Goal: Task Accomplishment & Management: Manage account settings

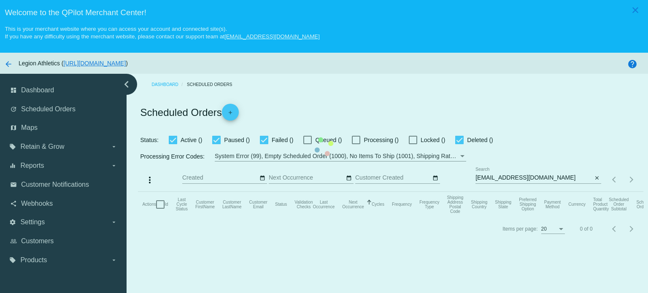
click at [460, 192] on mat-table "Actions Id Last Cycle Status Customer FirstName Customer LastName Customer Emai…" at bounding box center [390, 204] width 505 height 25
click at [388, 192] on mat-table "Actions Id Last Cycle Status Customer FirstName Customer LastName Customer Emai…" at bounding box center [390, 204] width 505 height 25
click at [403, 98] on div "Scheduled Orders add" at bounding box center [390, 112] width 505 height 34
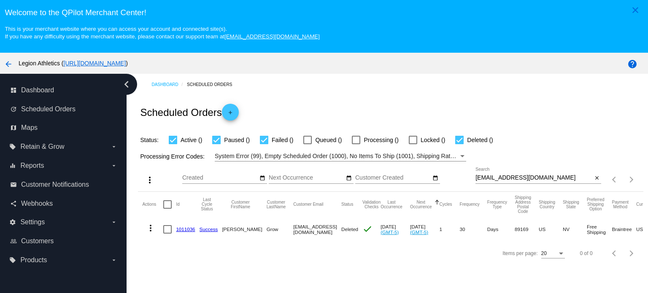
click at [462, 139] on div at bounding box center [459, 140] width 8 height 8
click at [459, 144] on input "Deleted ()" at bounding box center [459, 144] width 0 height 0
checkbox input "false"
click at [381, 94] on div "Dashboard Scheduled Orders Scheduled Orders add Status: Active () Paused () Fai…" at bounding box center [390, 169] width 514 height 191
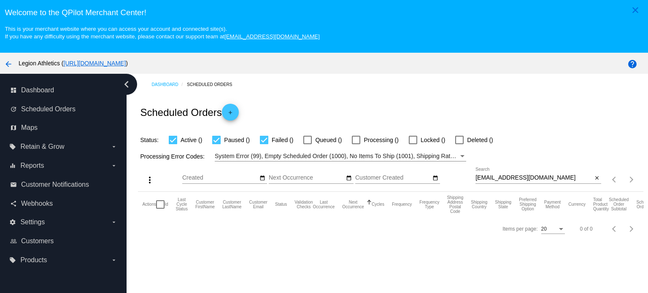
click at [502, 182] on div "sgrow0929@gmail.com Search" at bounding box center [533, 175] width 117 height 16
click at [503, 181] on input "sgrow0929@gmail.com" at bounding box center [533, 178] width 117 height 7
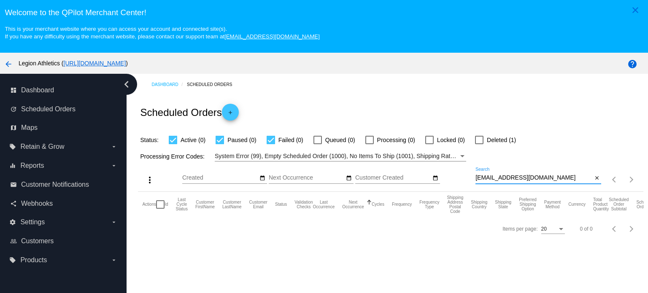
paste input "juanhcal"
type input "juanhcal@gmail.com"
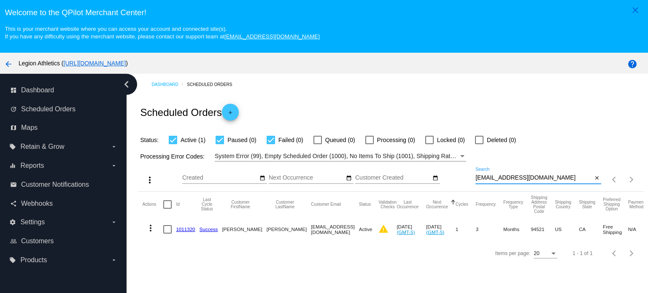
drag, startPoint x: 182, startPoint y: 230, endPoint x: 189, endPoint y: 218, distance: 13.8
click at [182, 230] on link "1011320" at bounding box center [185, 228] width 19 height 5
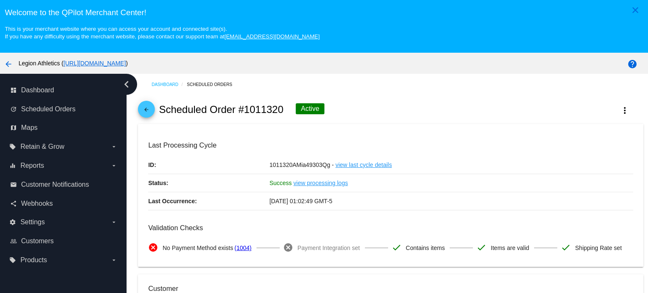
click at [143, 107] on mat-icon "arrow_back" at bounding box center [146, 112] width 10 height 10
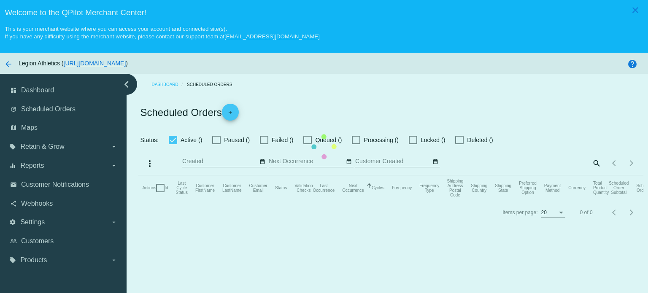
checkbox input "true"
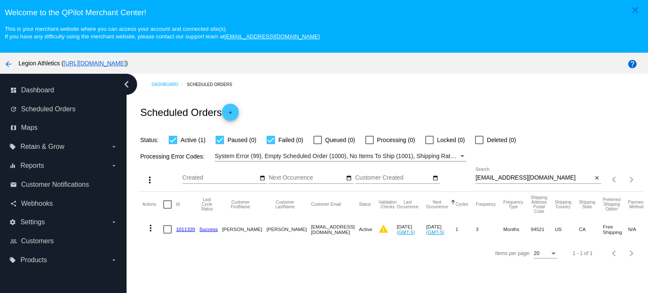
click at [365, 98] on div "Scheduled Orders add" at bounding box center [390, 112] width 505 height 34
click at [187, 229] on link "1011320" at bounding box center [185, 228] width 19 height 5
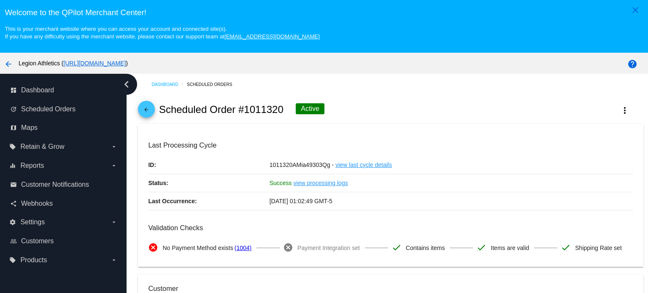
click at [148, 112] on mat-icon "arrow_back" at bounding box center [146, 112] width 10 height 10
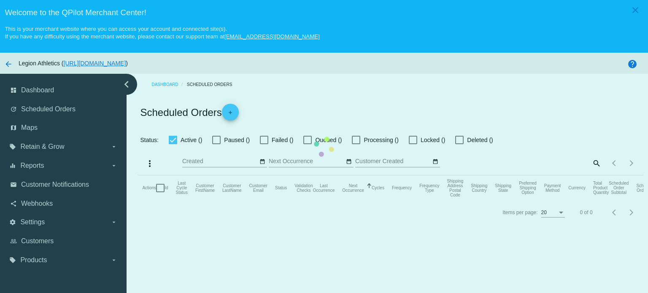
checkbox input "true"
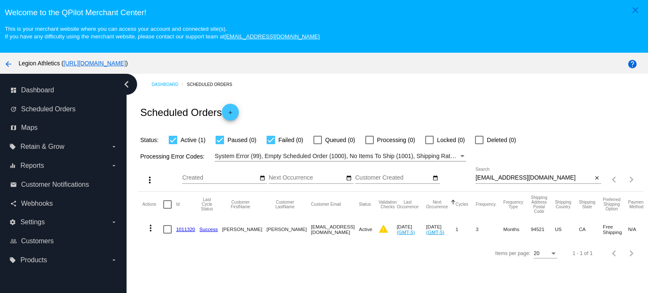
click at [180, 230] on link "1011320" at bounding box center [185, 228] width 19 height 5
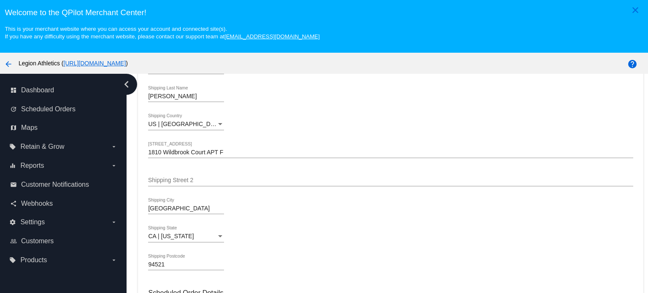
scroll to position [211, 0]
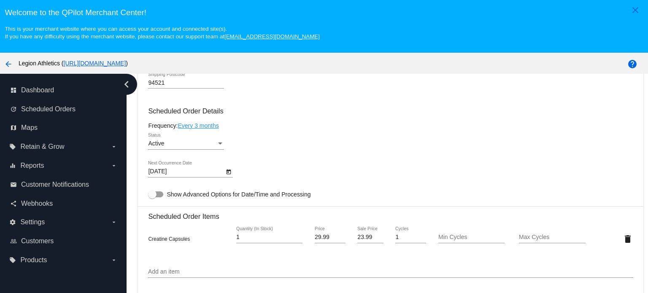
scroll to position [464, 0]
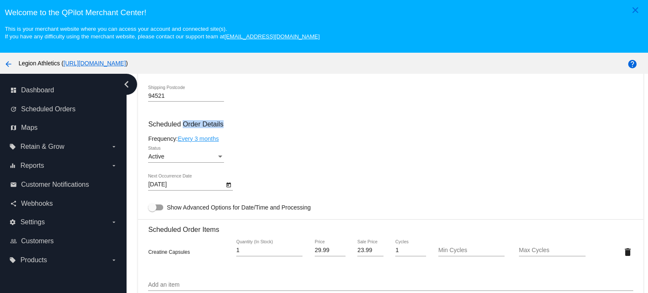
drag, startPoint x: 182, startPoint y: 143, endPoint x: 260, endPoint y: 143, distance: 77.6
click at [260, 128] on h3 "Scheduled Order Details" at bounding box center [390, 124] width 485 height 8
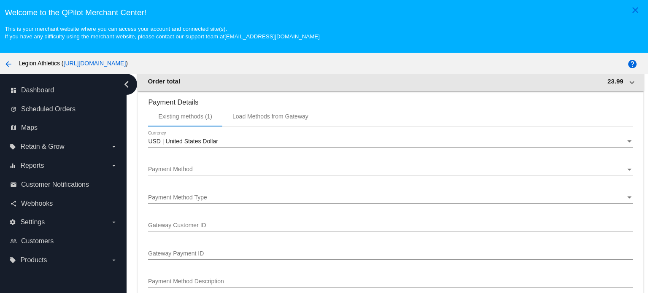
scroll to position [886, 0]
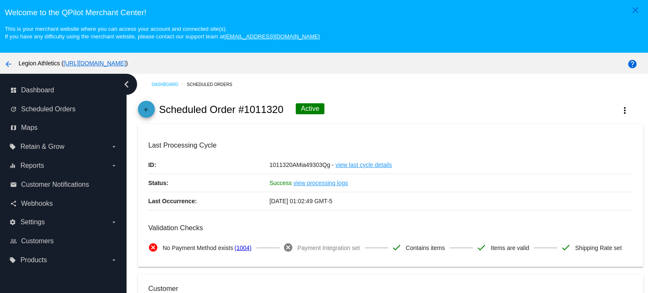
click at [145, 108] on mat-icon "arrow_back" at bounding box center [146, 112] width 10 height 10
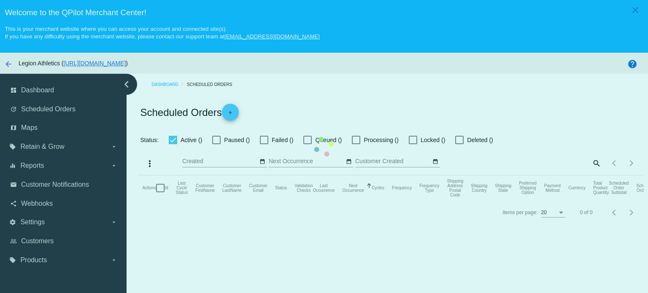
checkbox input "true"
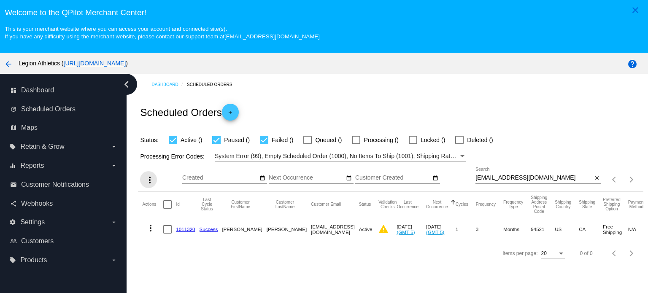
click at [149, 180] on mat-icon "more_vert" at bounding box center [150, 180] width 10 height 10
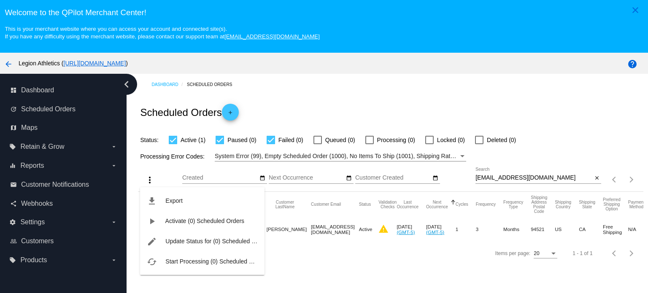
click at [170, 171] on div "file_download Export play_arrow Activate (0) Scheduled Orders edit Update Statu…" at bounding box center [202, 223] width 124 height 104
click at [148, 178] on div "file_download Export play_arrow Activate (0) Scheduled Orders edit Update Statu…" at bounding box center [202, 223] width 124 height 104
click at [346, 84] on div at bounding box center [324, 146] width 648 height 293
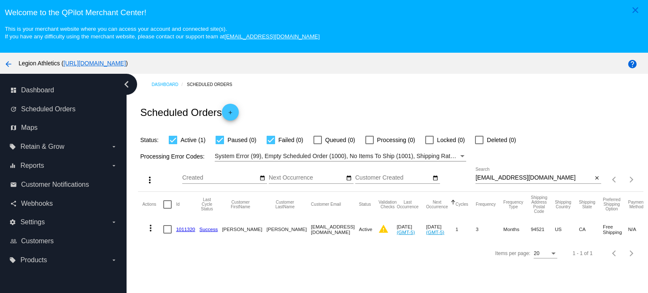
click at [232, 110] on mat-icon "add" at bounding box center [230, 115] width 10 height 10
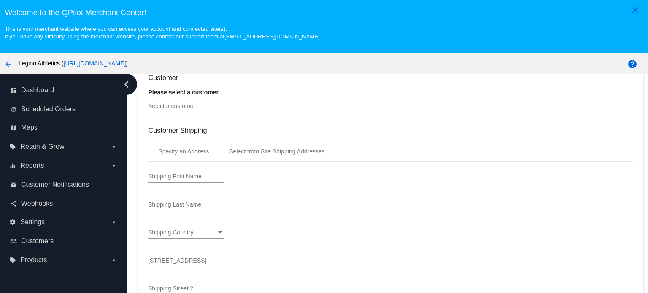
type input "[DATE]"
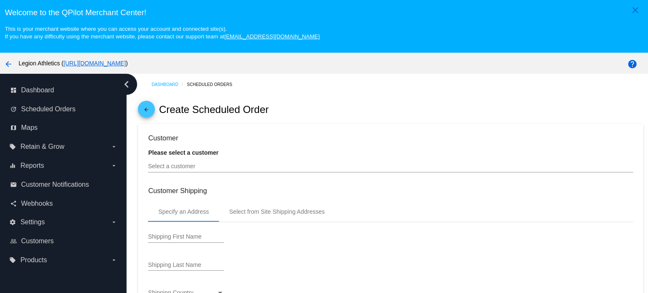
click at [150, 109] on mat-icon "arrow_back" at bounding box center [146, 112] width 10 height 10
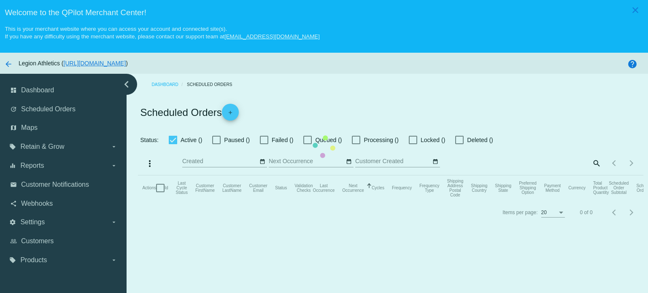
checkbox input "true"
